Goal: Information Seeking & Learning: Understand process/instructions

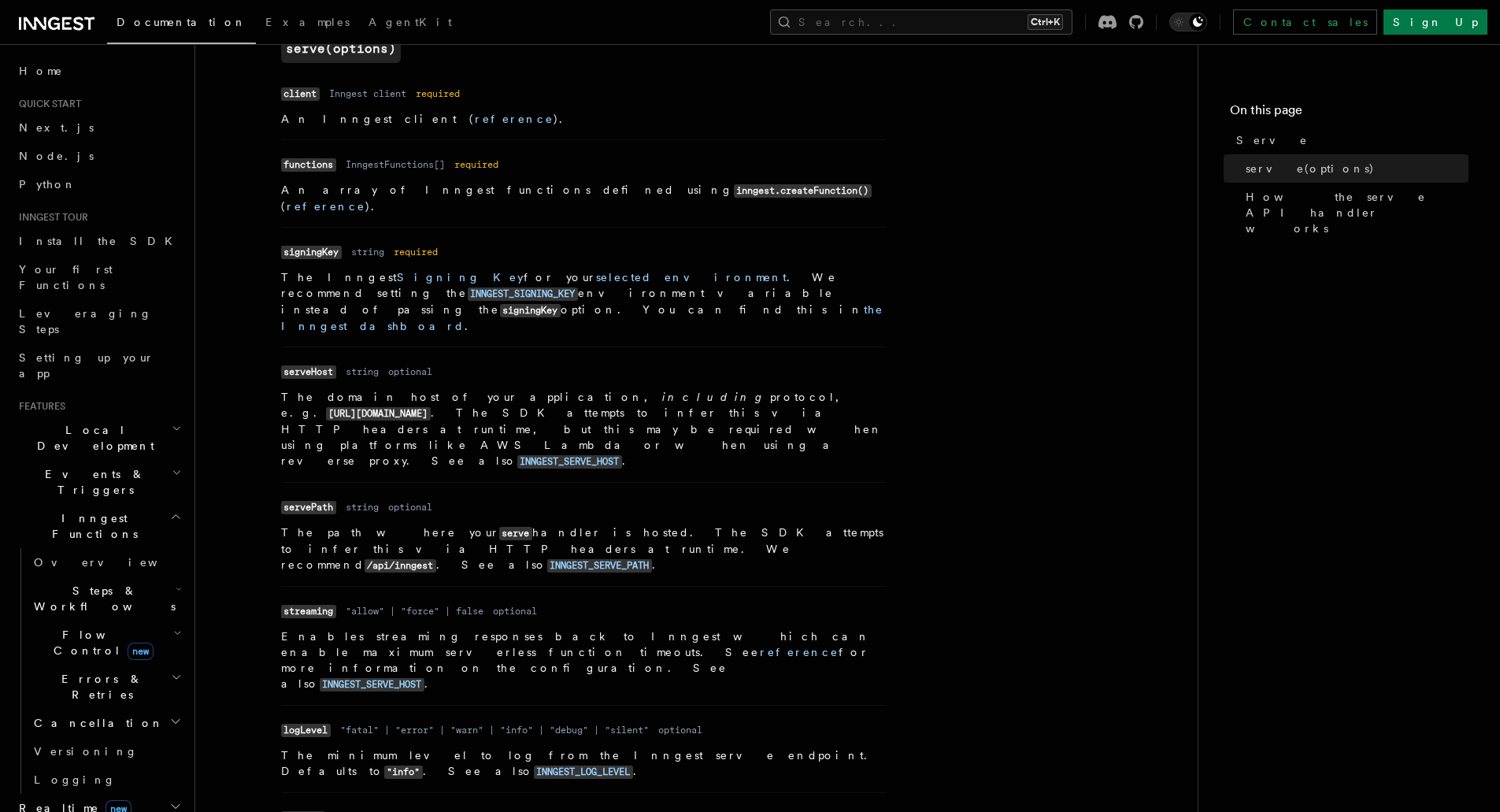
scroll to position [551, 0]
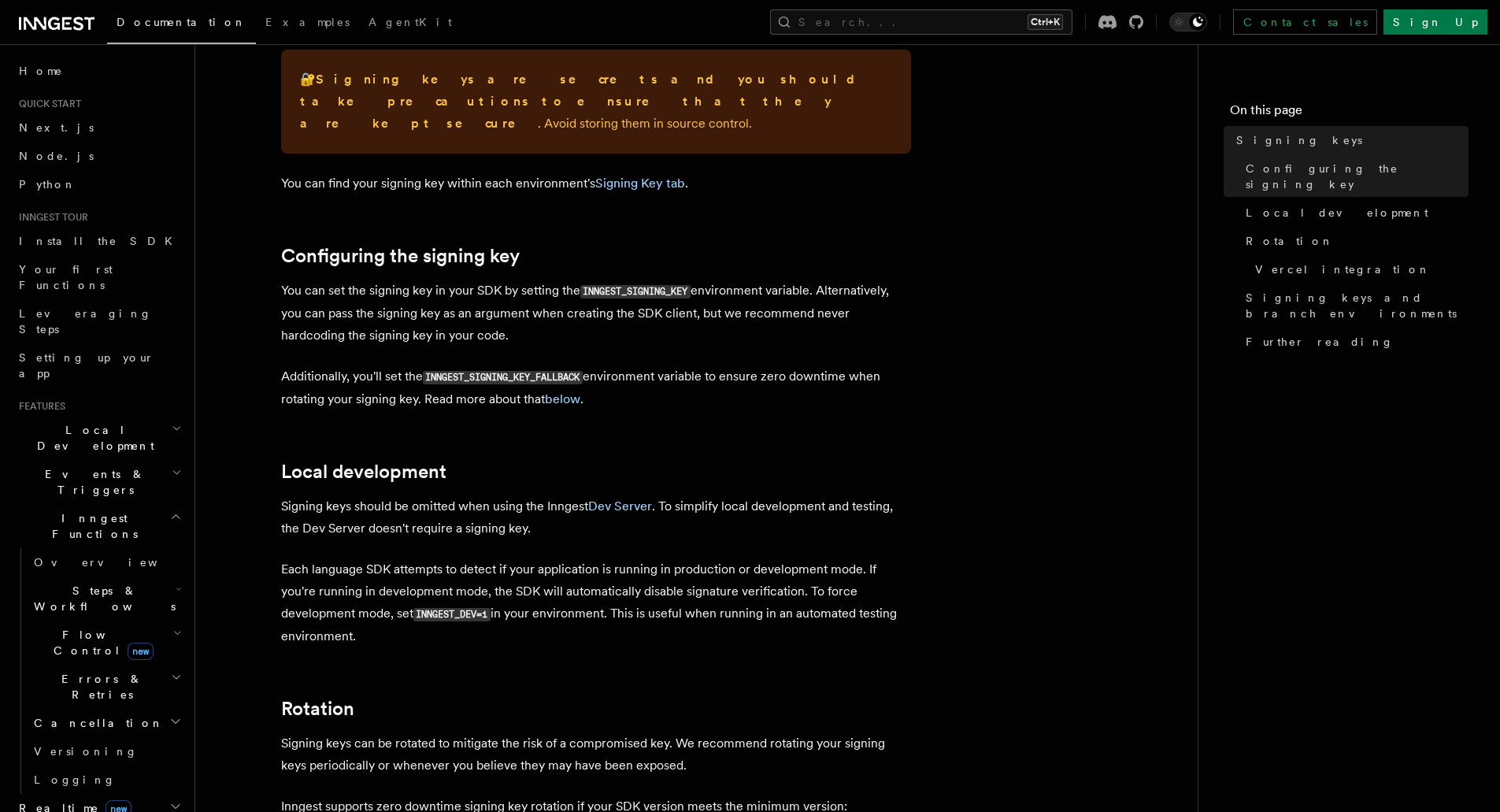
scroll to position [394, 0]
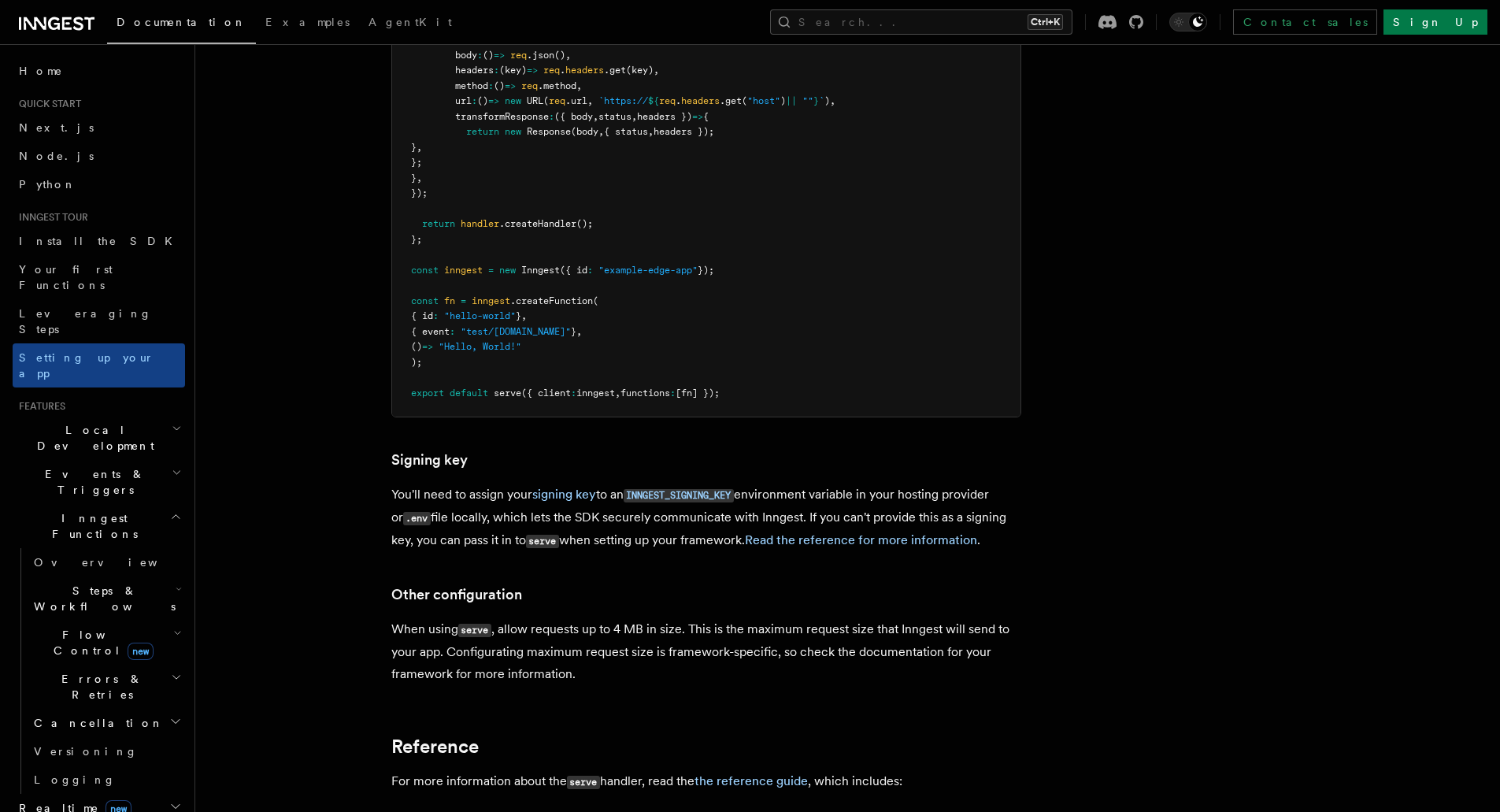
scroll to position [13068, 0]
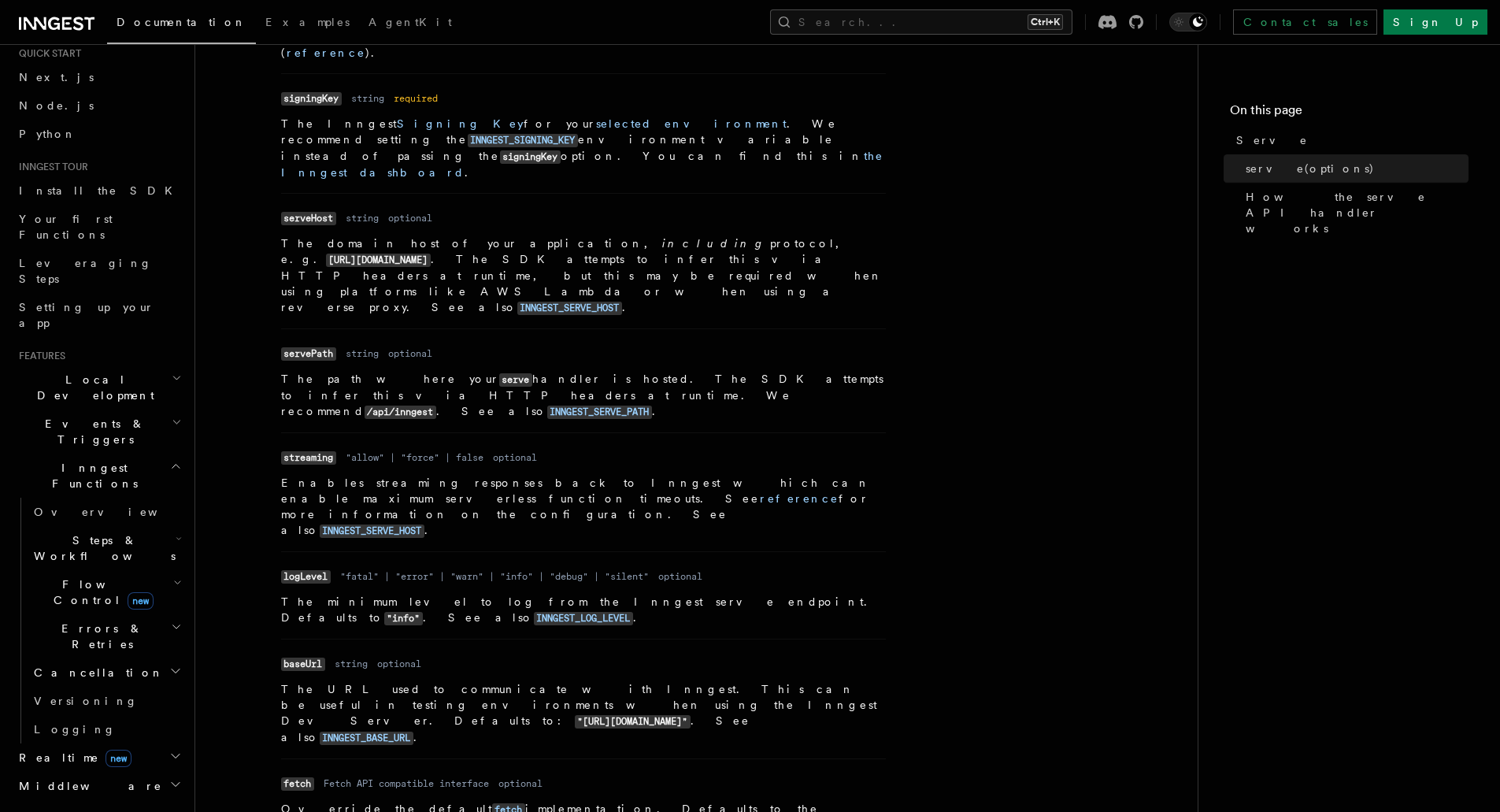
scroll to position [79, 0]
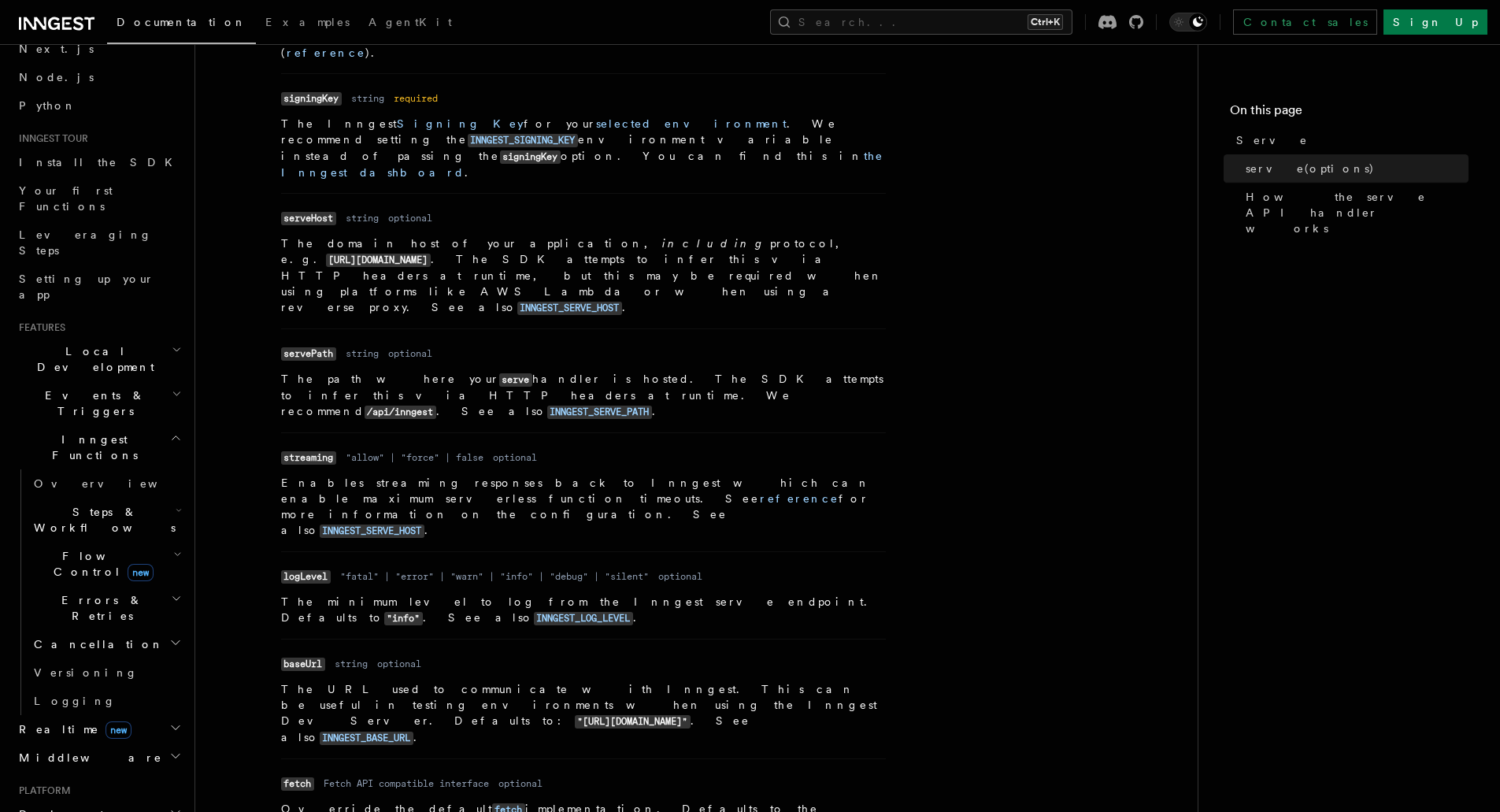
click at [118, 630] on h2 "Cancellation" at bounding box center [106, 644] width 158 height 28
click at [106, 658] on link "Overview" at bounding box center [114, 672] width 143 height 28
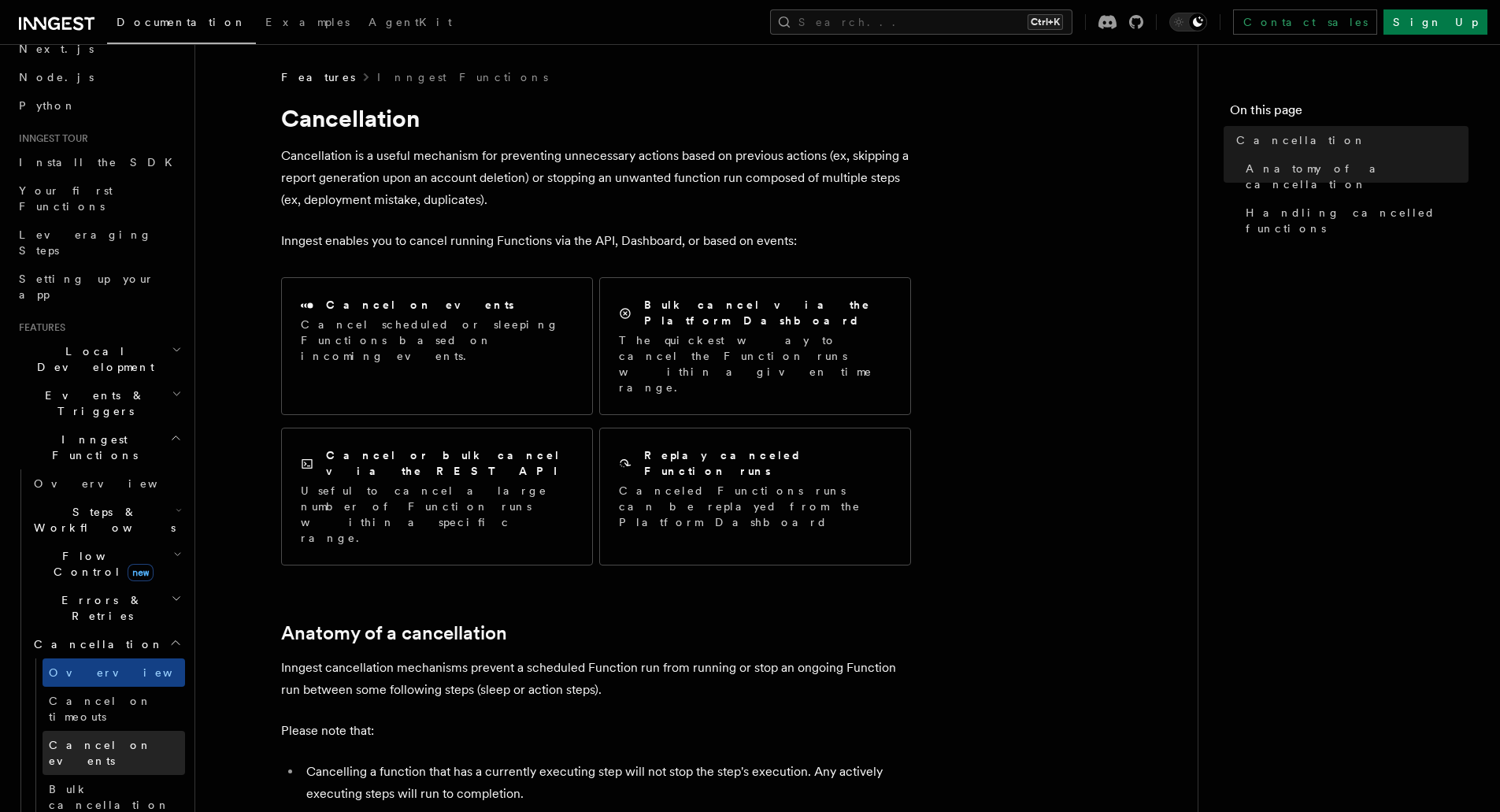
click at [96, 738] on span "Cancel on events" at bounding box center [100, 752] width 103 height 28
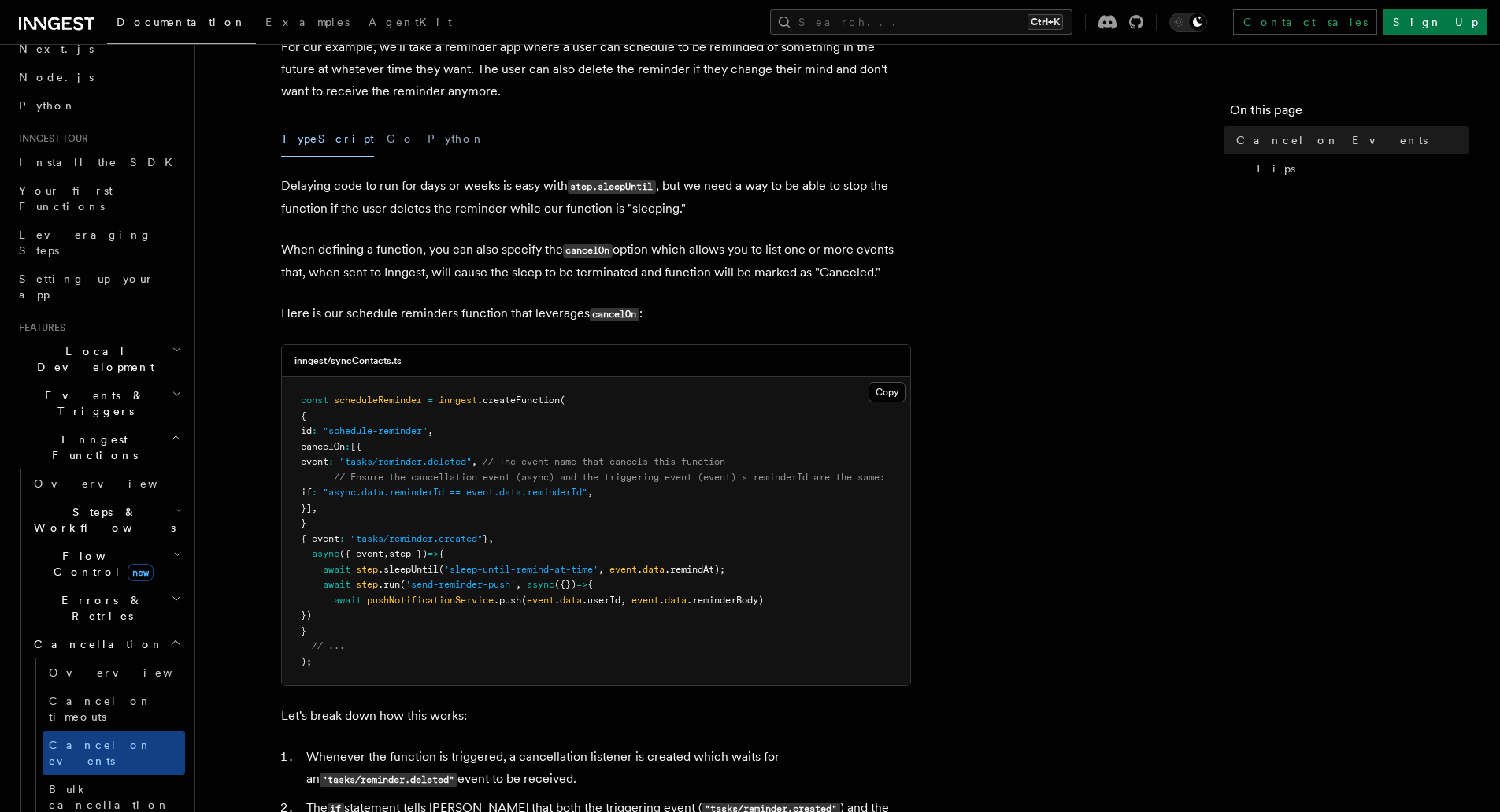
scroll to position [158, 0]
